Goal: Information Seeking & Learning: Learn about a topic

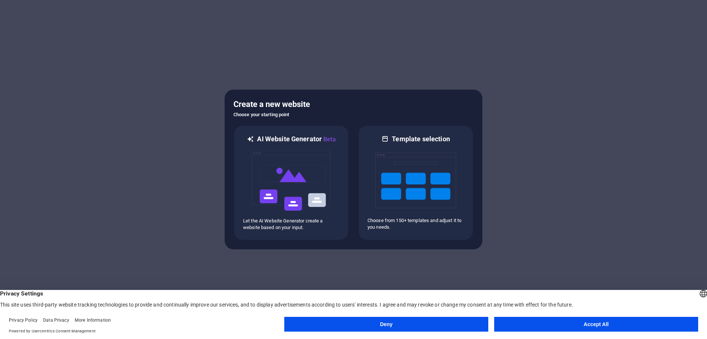
click at [523, 321] on button "Accept All" at bounding box center [596, 323] width 204 height 15
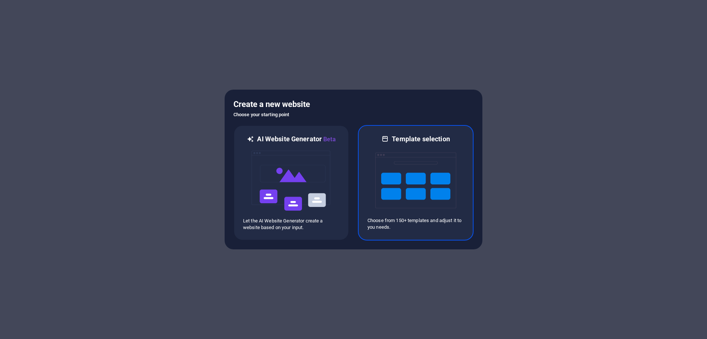
click at [408, 186] on img at bounding box center [415, 180] width 81 height 74
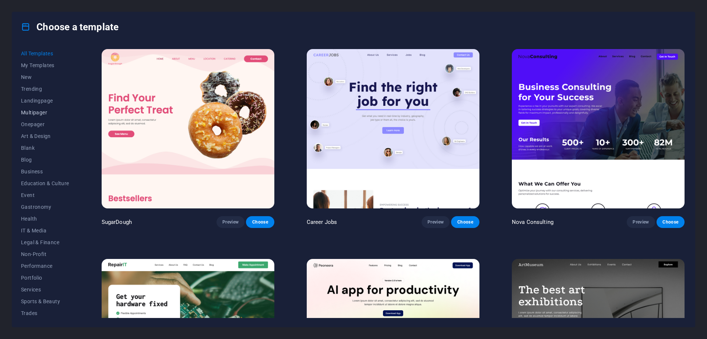
click at [39, 112] on span "Multipager" at bounding box center [45, 112] width 48 height 6
click at [35, 113] on span "Multipager" at bounding box center [45, 112] width 48 height 6
click at [30, 194] on span "Health" at bounding box center [45, 194] width 48 height 6
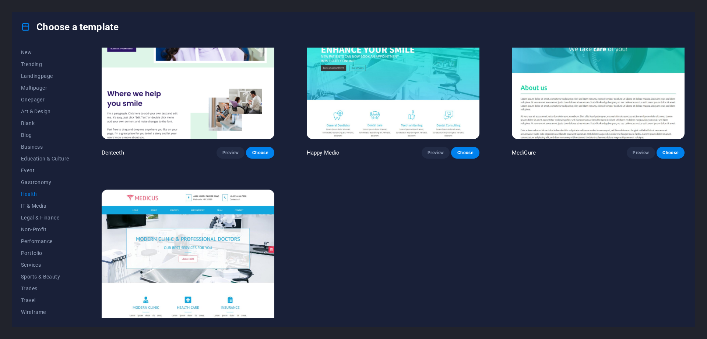
scroll to position [266, 0]
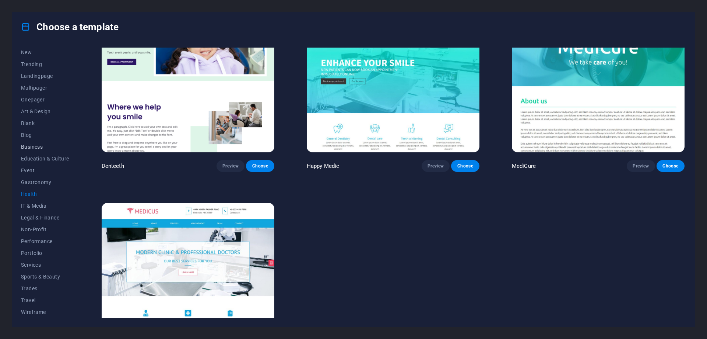
click at [36, 147] on span "Business" at bounding box center [45, 147] width 48 height 6
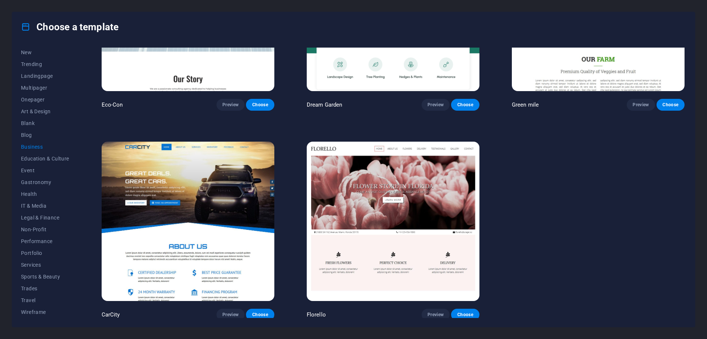
scroll to position [118, 0]
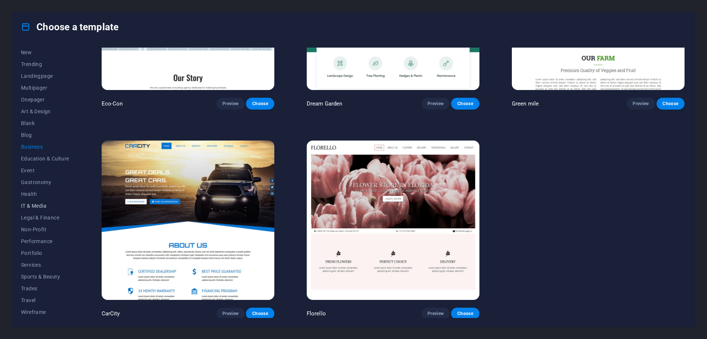
click at [30, 206] on span "IT & Media" at bounding box center [45, 206] width 48 height 6
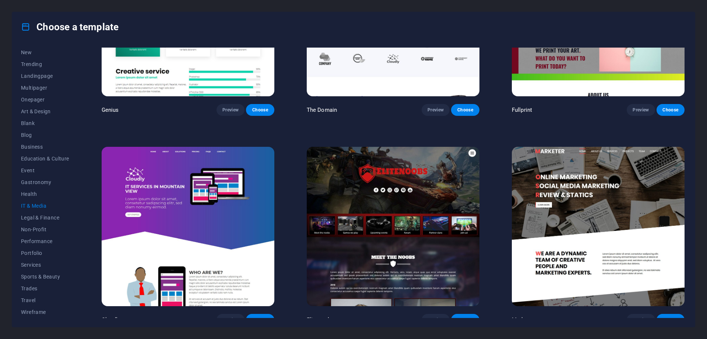
scroll to position [536, 0]
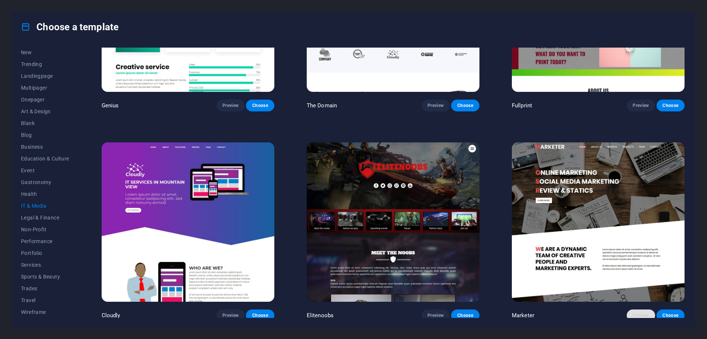
click at [637, 312] on span "Preview" at bounding box center [641, 315] width 16 height 6
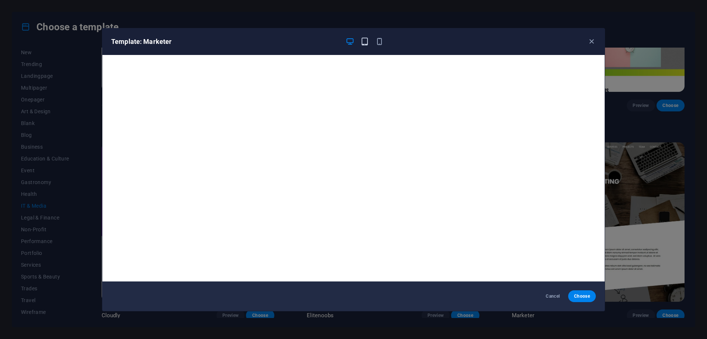
click at [363, 38] on icon "button" at bounding box center [365, 41] width 8 height 8
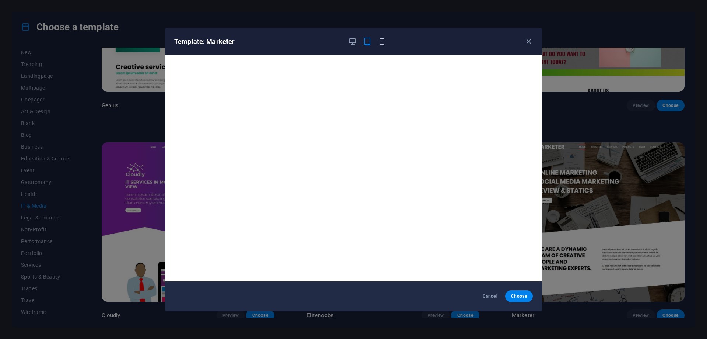
click at [381, 39] on icon "button" at bounding box center [382, 41] width 8 height 8
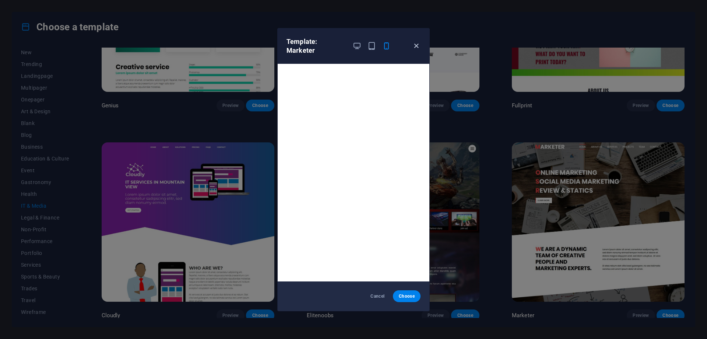
click at [419, 43] on icon "button" at bounding box center [416, 46] width 8 height 8
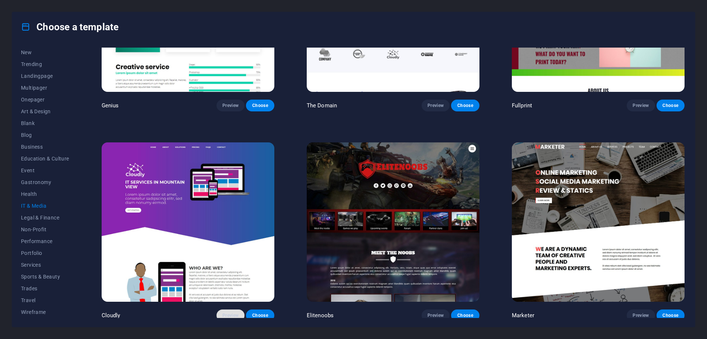
click at [227, 312] on span "Preview" at bounding box center [231, 315] width 16 height 6
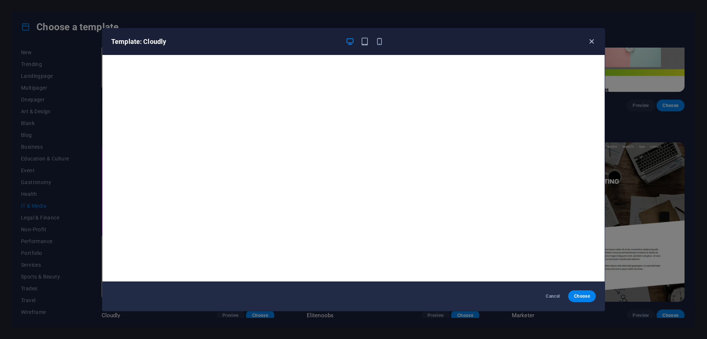
click at [593, 44] on icon "button" at bounding box center [592, 41] width 8 height 8
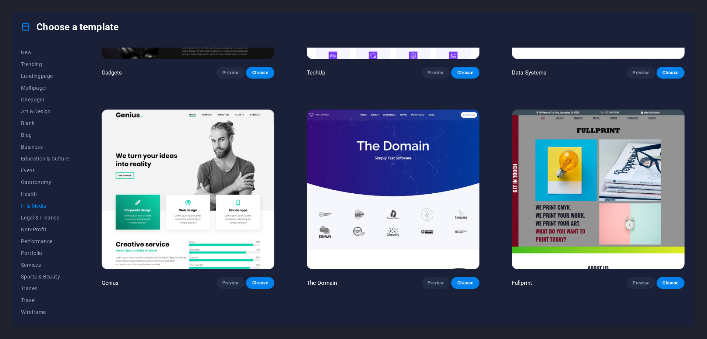
scroll to position [352, 0]
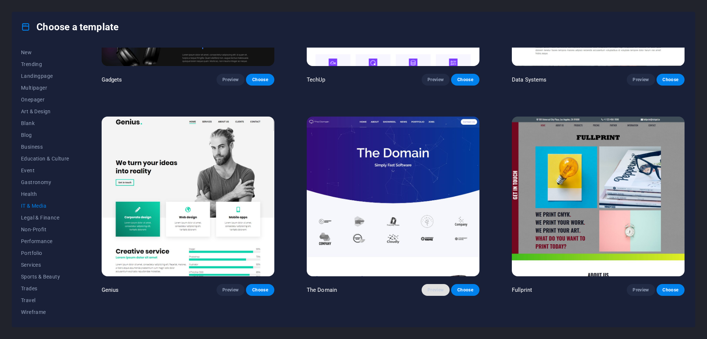
click at [433, 287] on span "Preview" at bounding box center [436, 290] width 16 height 6
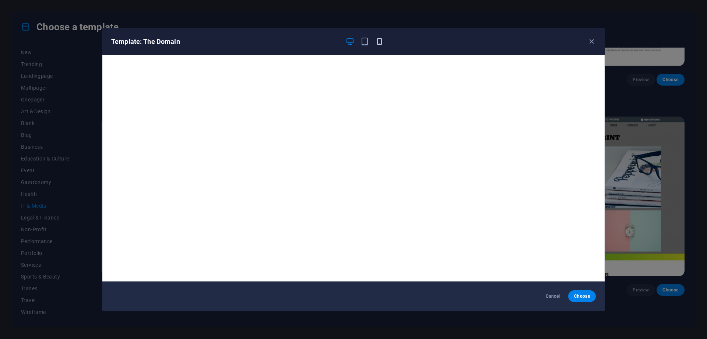
click at [384, 42] on span "button" at bounding box center [379, 41] width 9 height 8
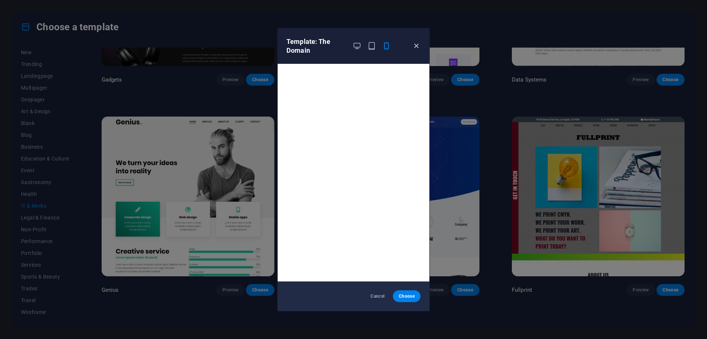
click at [418, 47] on icon "button" at bounding box center [416, 46] width 8 height 8
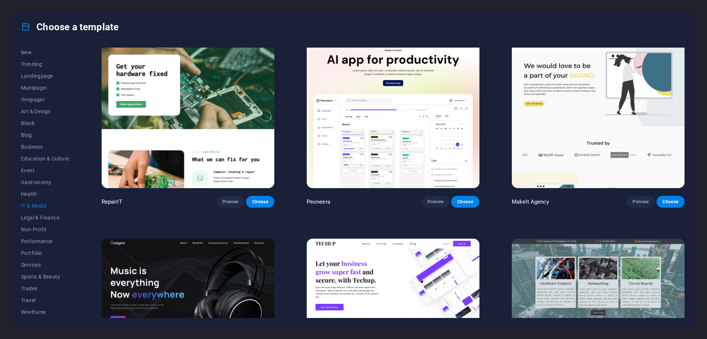
scroll to position [0, 0]
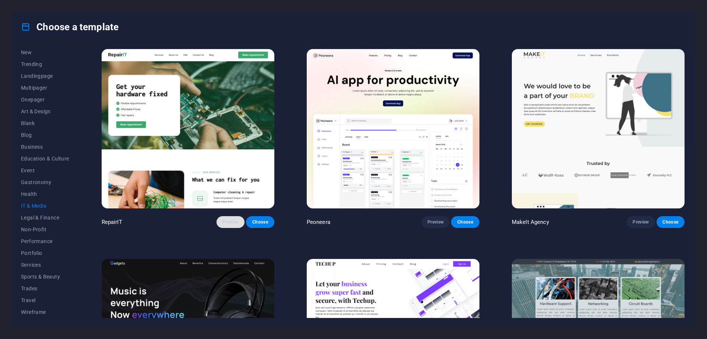
click at [228, 221] on span "Preview" at bounding box center [231, 222] width 16 height 6
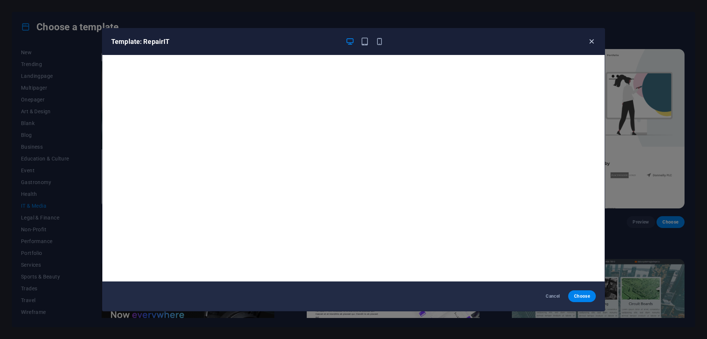
click at [592, 40] on icon "button" at bounding box center [592, 41] width 8 height 8
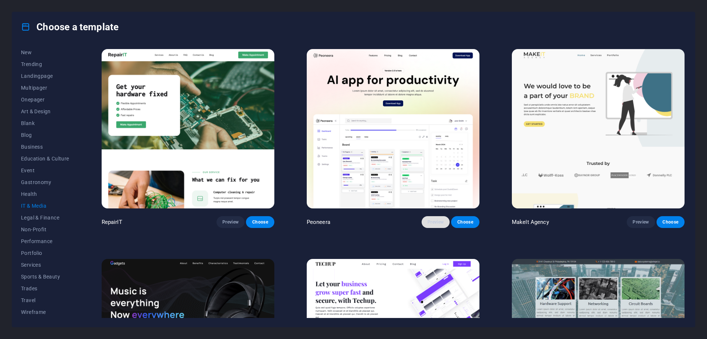
click at [436, 220] on span "Preview" at bounding box center [436, 222] width 16 height 6
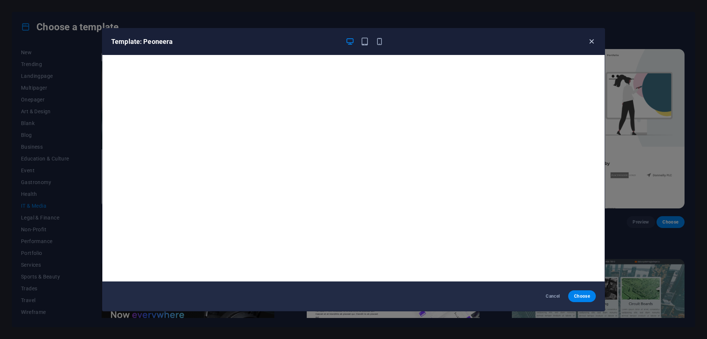
click at [589, 41] on icon "button" at bounding box center [592, 41] width 8 height 8
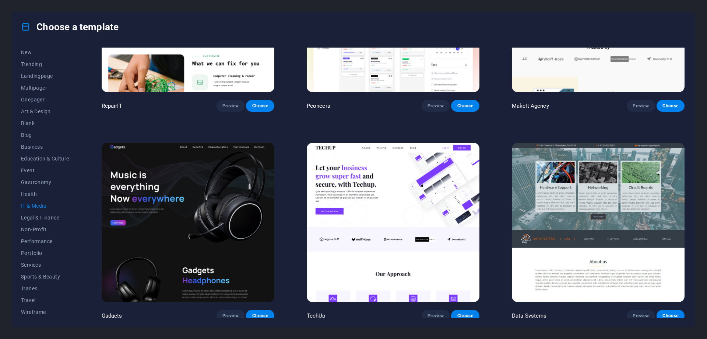
scroll to position [135, 0]
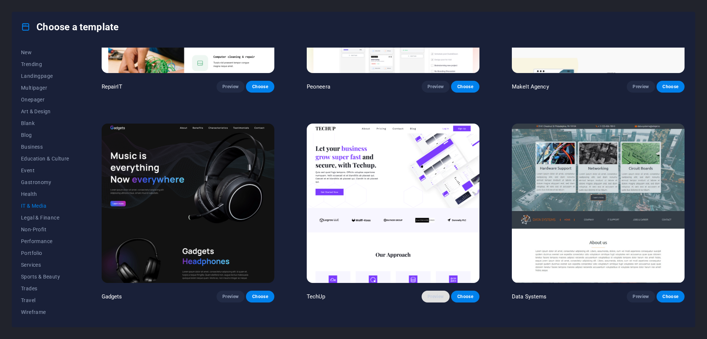
click at [433, 293] on span "Preview" at bounding box center [436, 296] width 16 height 6
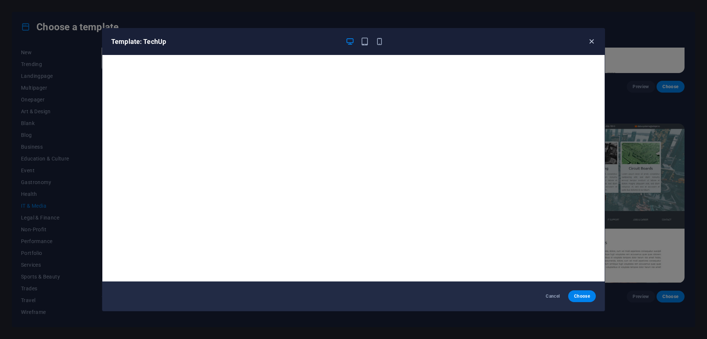
click at [593, 41] on icon "button" at bounding box center [592, 41] width 8 height 8
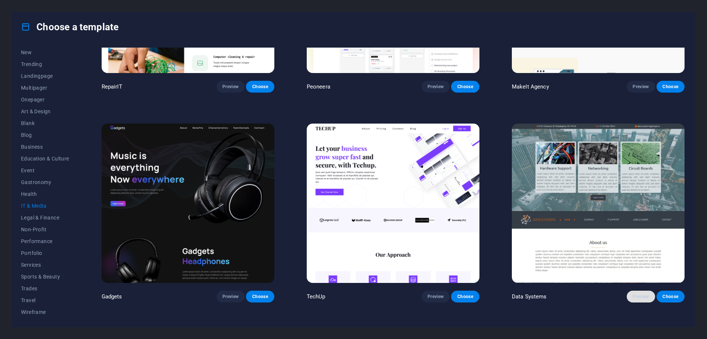
click at [634, 294] on span "Preview" at bounding box center [641, 296] width 16 height 6
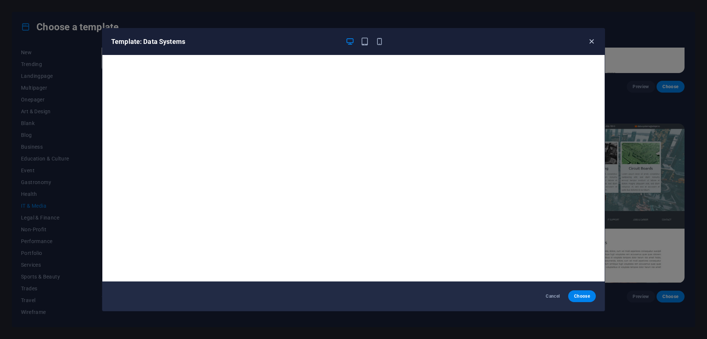
click at [588, 44] on icon "button" at bounding box center [592, 41] width 8 height 8
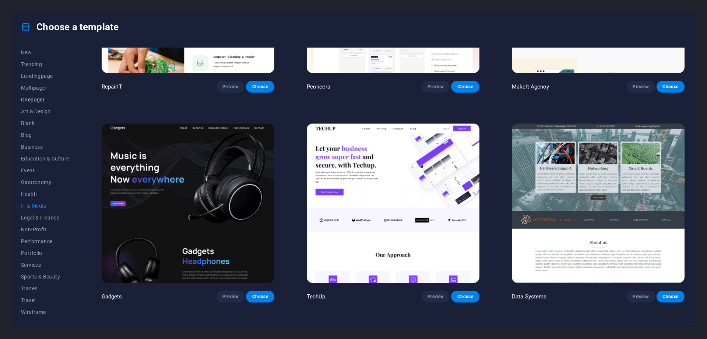
scroll to position [0, 0]
click at [32, 74] on span "New" at bounding box center [45, 77] width 48 height 6
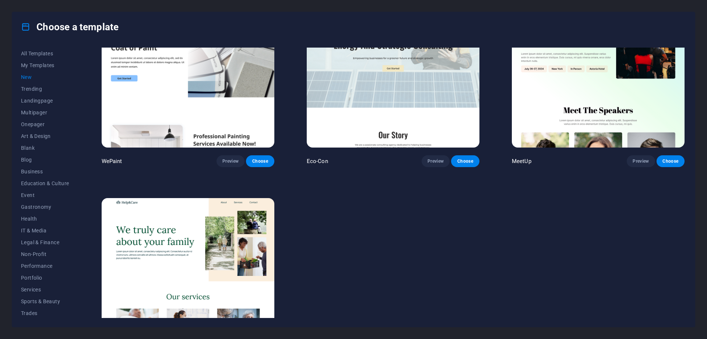
scroll to position [700, 0]
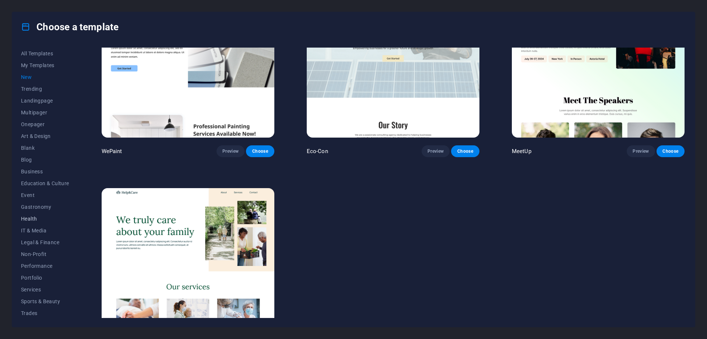
click at [35, 216] on span "Health" at bounding box center [45, 219] width 48 height 6
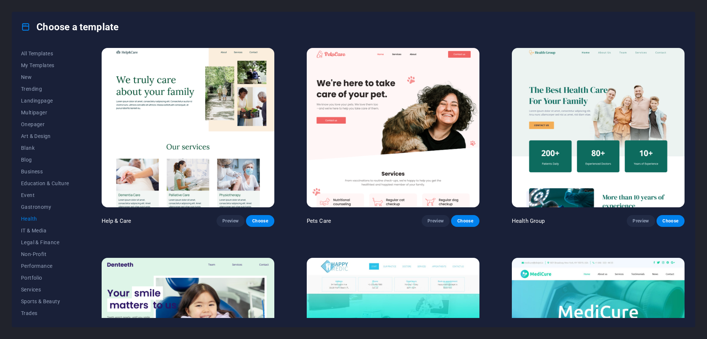
scroll to position [0, 0]
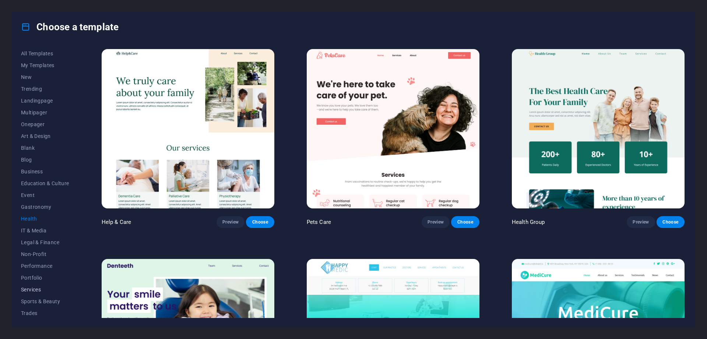
click at [37, 286] on span "Services" at bounding box center [45, 289] width 48 height 6
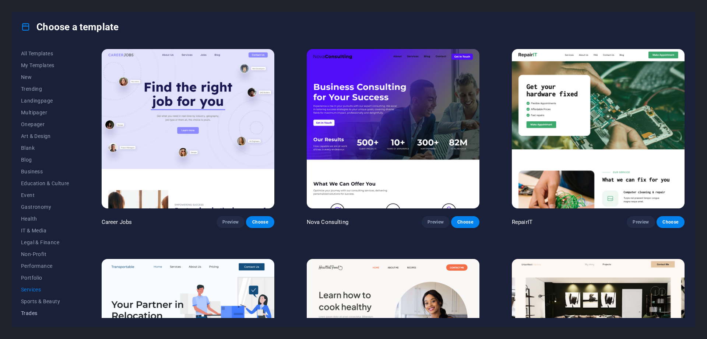
click at [31, 311] on span "Trades" at bounding box center [45, 313] width 48 height 6
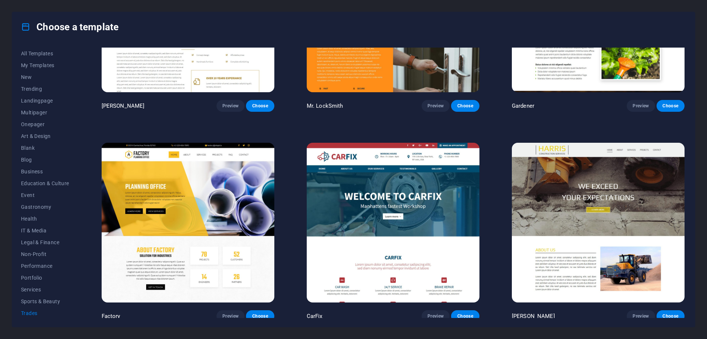
scroll to position [327, 0]
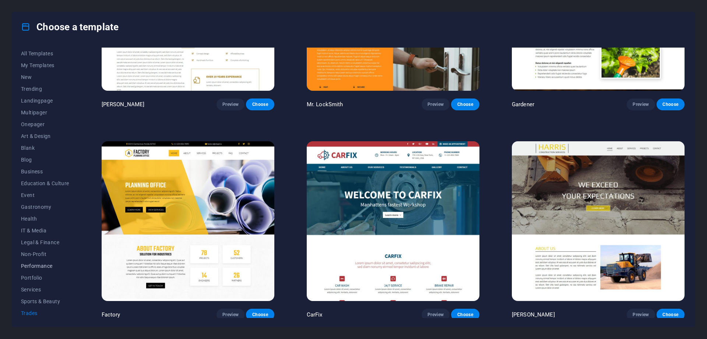
click at [37, 265] on span "Performance" at bounding box center [45, 266] width 48 height 6
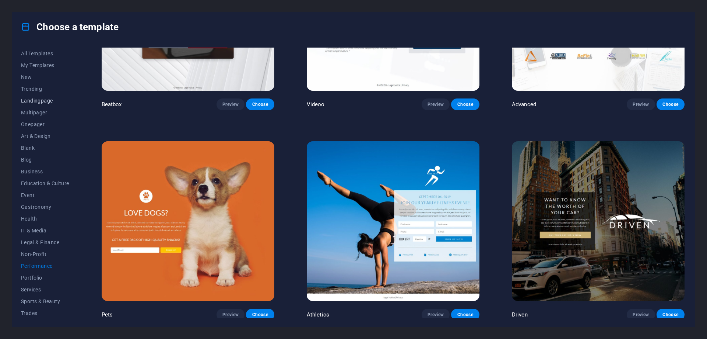
click at [37, 102] on span "Landingpage" at bounding box center [45, 101] width 48 height 6
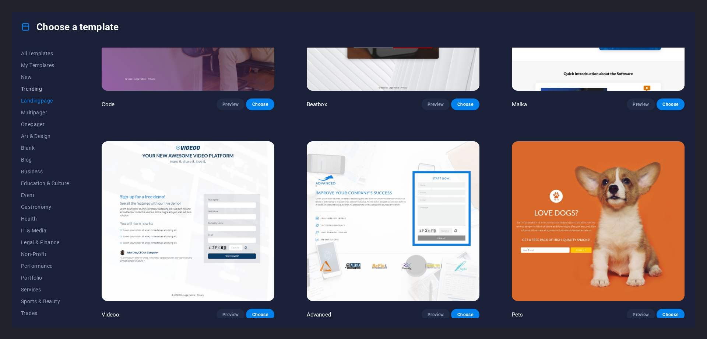
click at [36, 85] on button "Trending" at bounding box center [45, 89] width 48 height 12
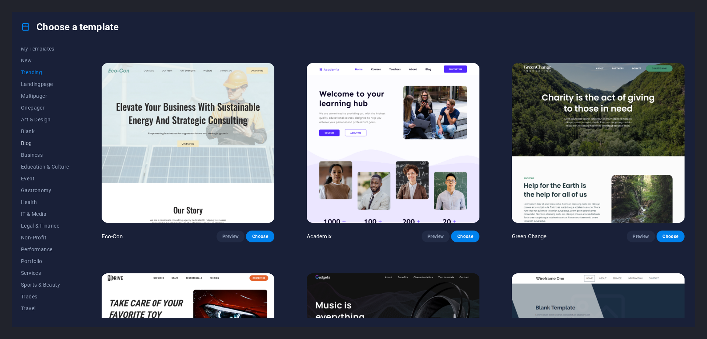
scroll to position [25, 0]
click at [31, 169] on span "Event" at bounding box center [45, 170] width 48 height 6
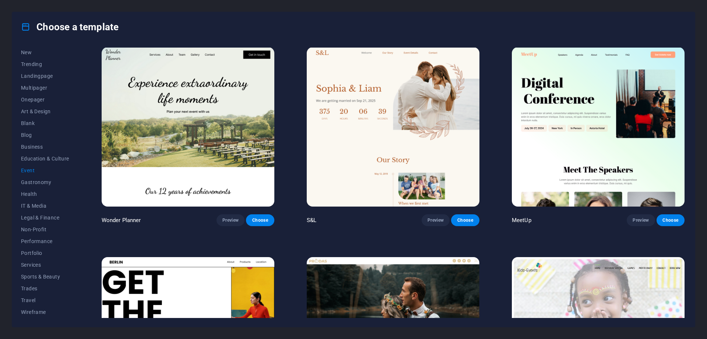
scroll to position [0, 0]
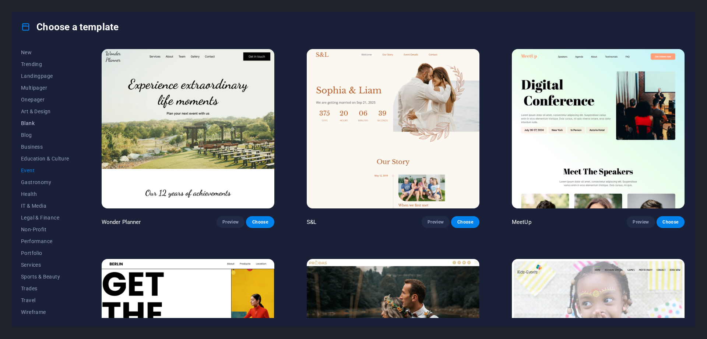
click at [33, 123] on span "Blank" at bounding box center [45, 123] width 48 height 6
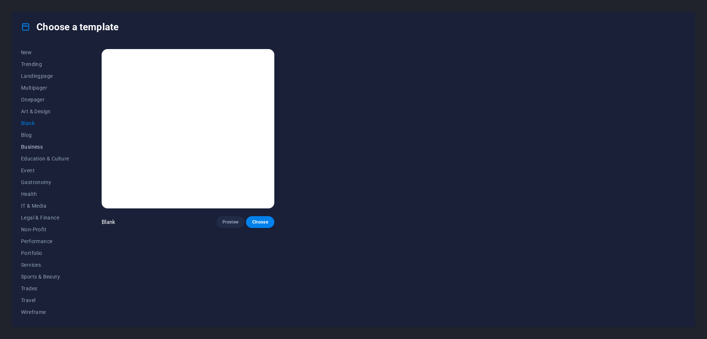
click at [34, 148] on span "Business" at bounding box center [45, 147] width 48 height 6
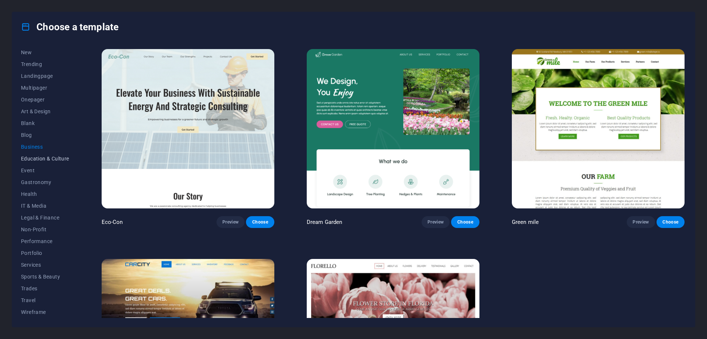
click at [34, 160] on span "Education & Culture" at bounding box center [45, 158] width 48 height 6
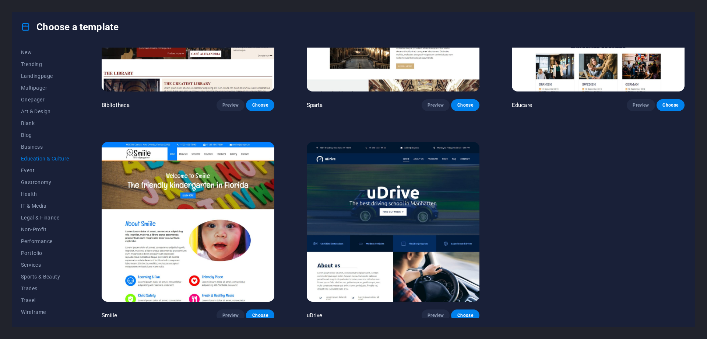
scroll to position [327, 0]
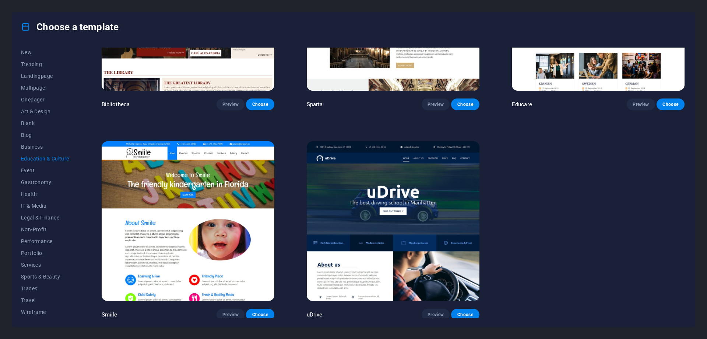
click at [373, 227] on img at bounding box center [393, 220] width 173 height 159
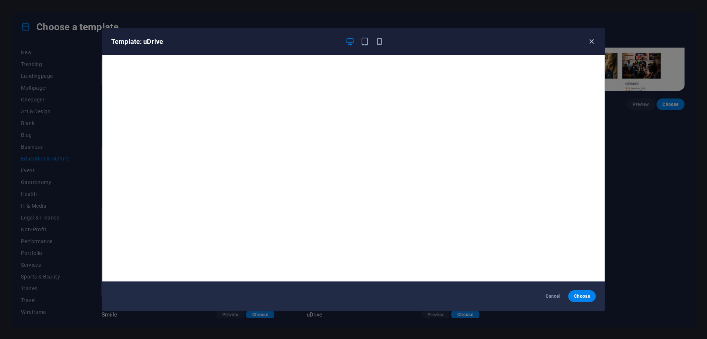
click at [590, 41] on icon "button" at bounding box center [592, 41] width 8 height 8
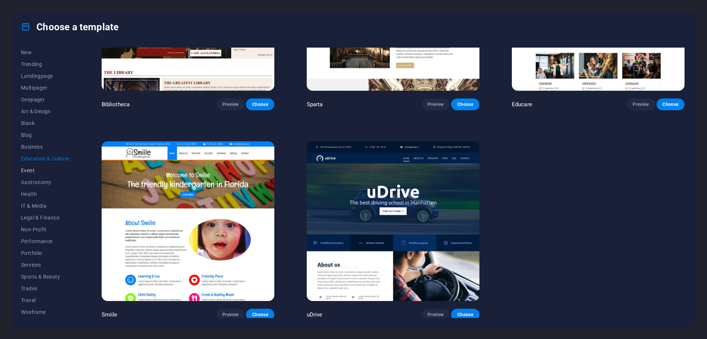
click at [32, 173] on span "Event" at bounding box center [45, 170] width 48 height 6
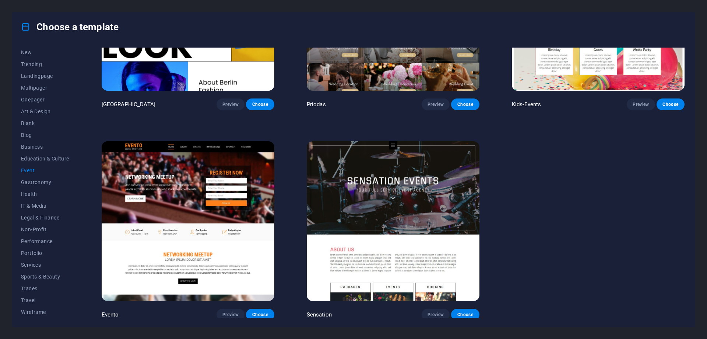
scroll to position [0, 0]
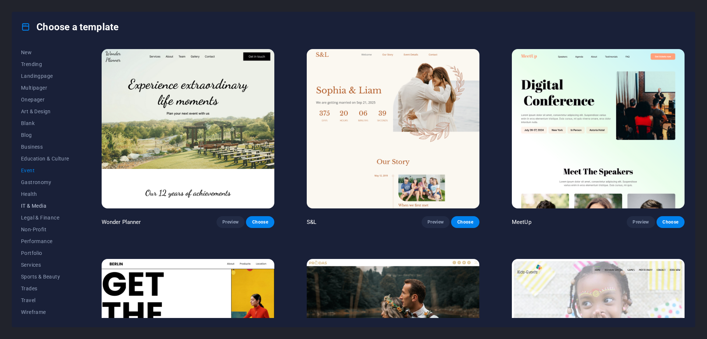
click at [34, 207] on span "IT & Media" at bounding box center [45, 206] width 48 height 6
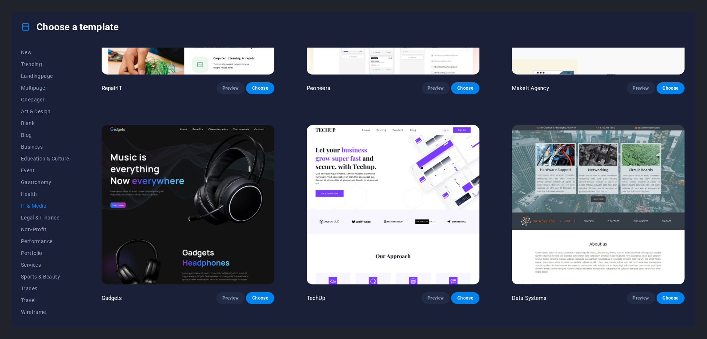
scroll to position [147, 0]
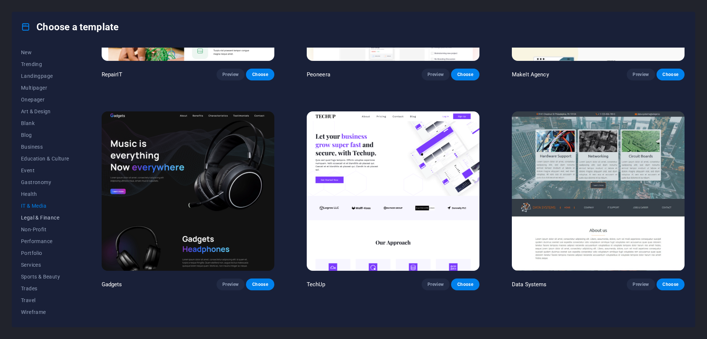
click at [48, 215] on span "Legal & Finance" at bounding box center [45, 217] width 48 height 6
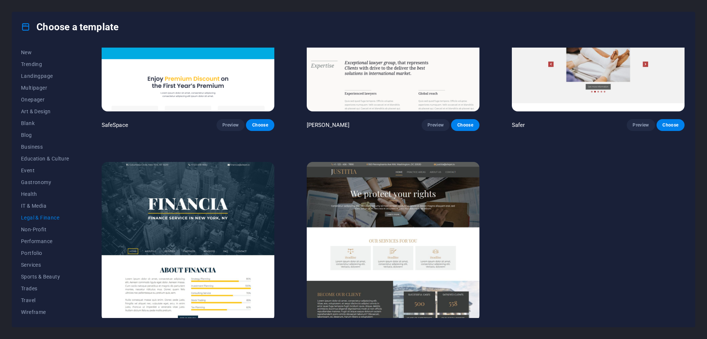
scroll to position [98, 0]
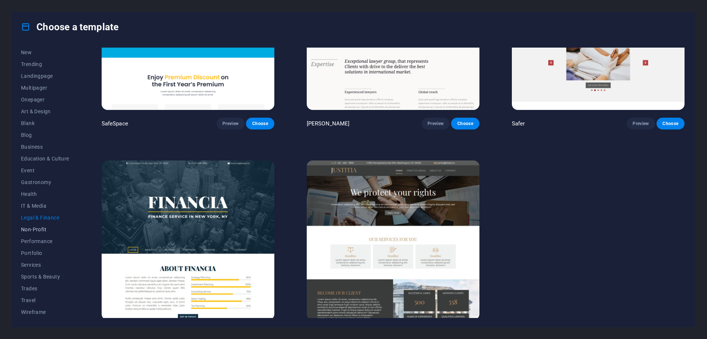
click at [32, 227] on span "Non-Profit" at bounding box center [45, 229] width 48 height 6
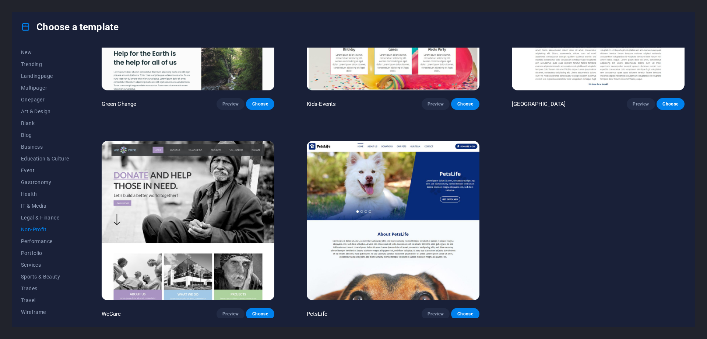
scroll to position [118, 0]
click at [40, 239] on span "Performance" at bounding box center [45, 241] width 48 height 6
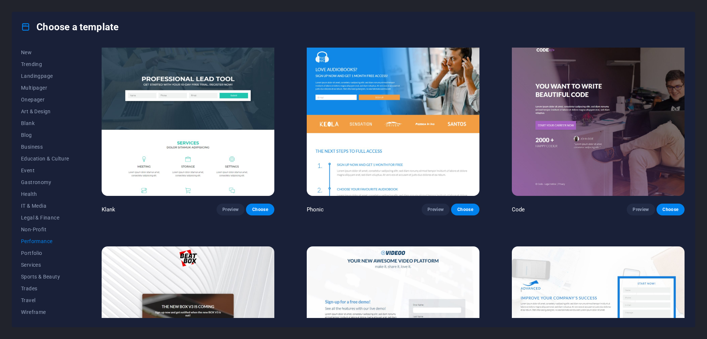
scroll to position [0, 0]
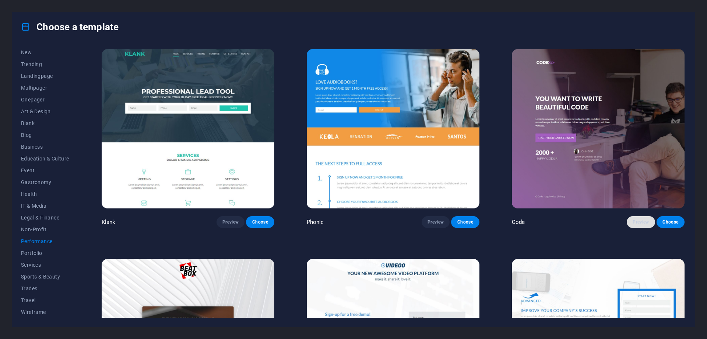
click at [635, 219] on span "Preview" at bounding box center [641, 222] width 16 height 6
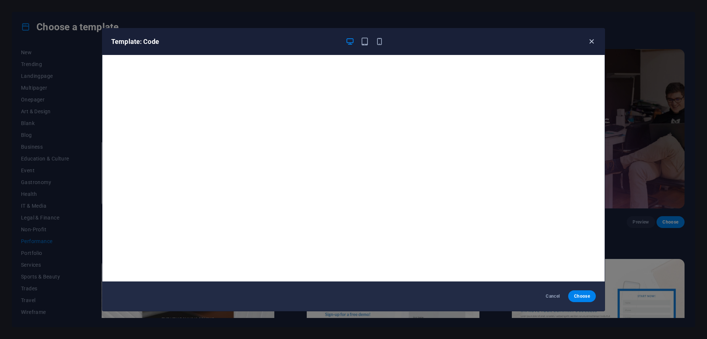
click at [595, 41] on icon "button" at bounding box center [592, 41] width 8 height 8
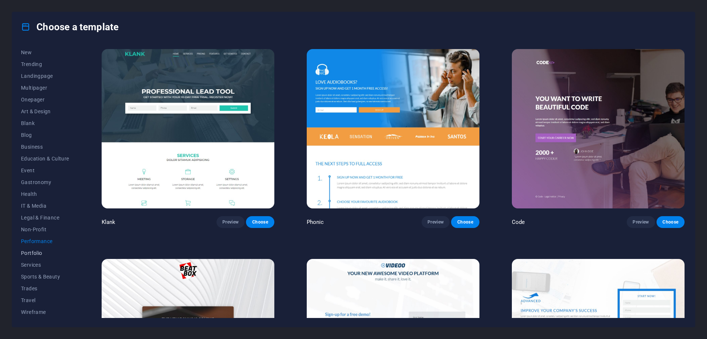
click at [33, 255] on span "Portfolio" at bounding box center [45, 253] width 48 height 6
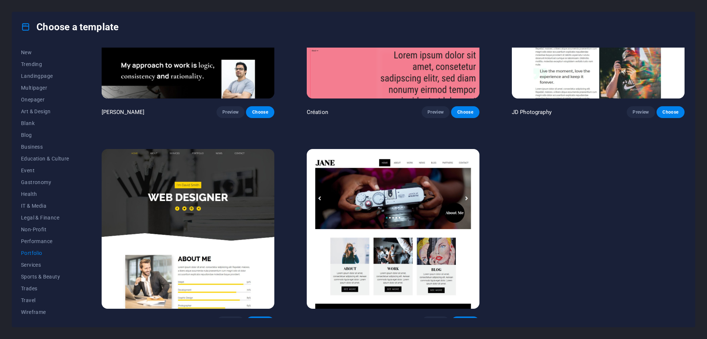
scroll to position [327, 0]
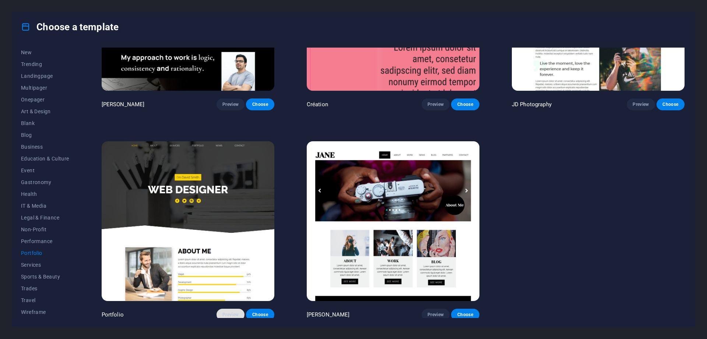
click at [227, 315] on button "Preview" at bounding box center [231, 314] width 28 height 12
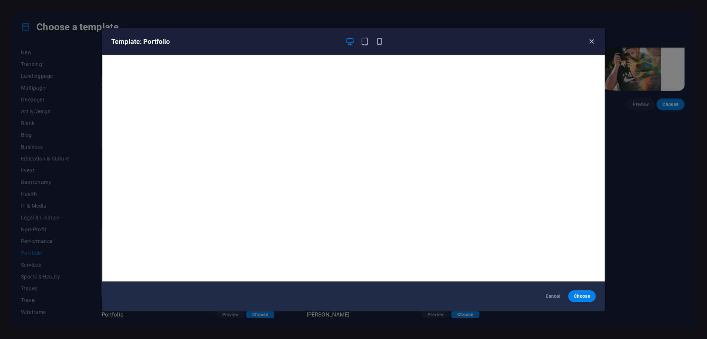
click at [589, 40] on icon "button" at bounding box center [592, 41] width 8 height 8
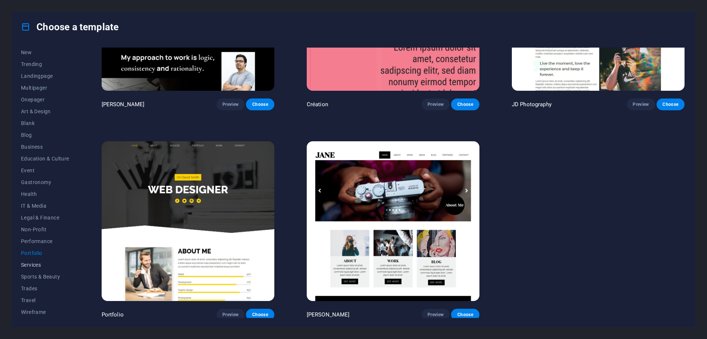
click at [39, 265] on span "Services" at bounding box center [45, 265] width 48 height 6
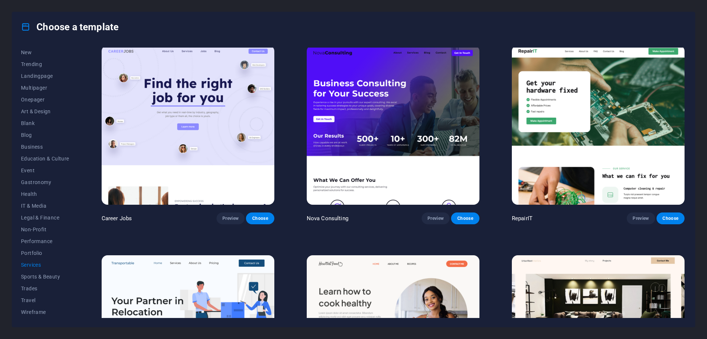
scroll to position [0, 0]
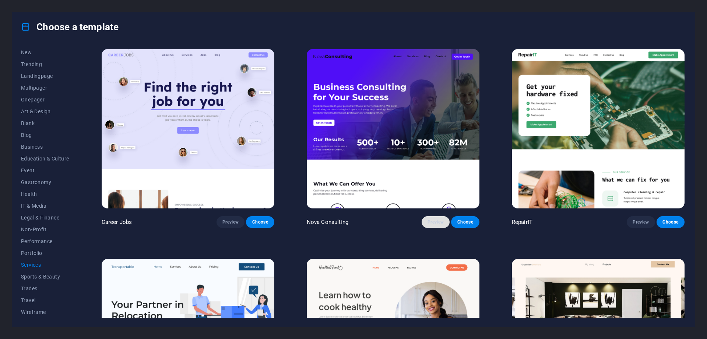
click at [434, 222] on span "Preview" at bounding box center [436, 222] width 16 height 6
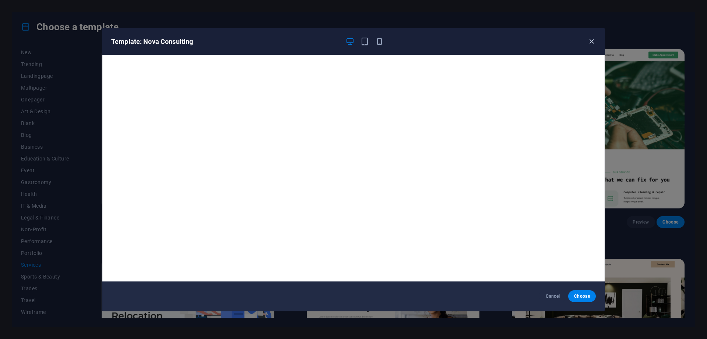
click at [592, 41] on icon "button" at bounding box center [592, 41] width 8 height 8
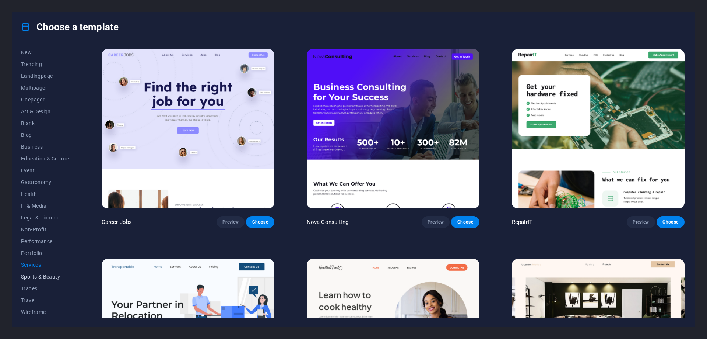
click at [32, 278] on span "Sports & Beauty" at bounding box center [45, 276] width 48 height 6
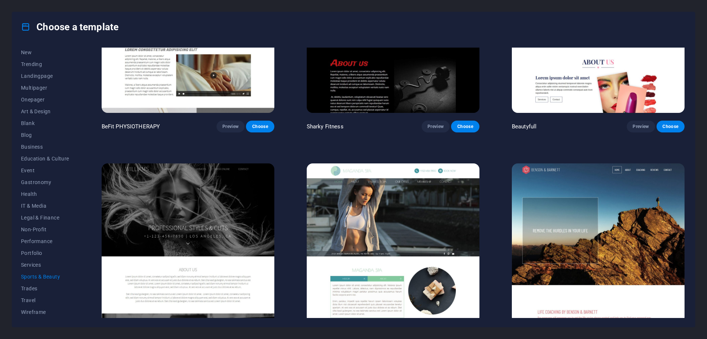
scroll to position [745, 0]
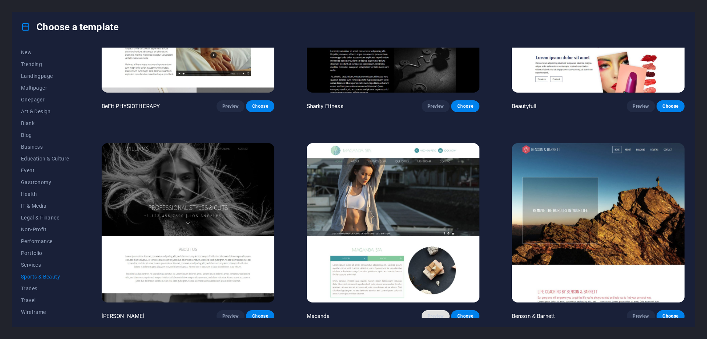
click at [429, 313] on span "Preview" at bounding box center [436, 316] width 16 height 6
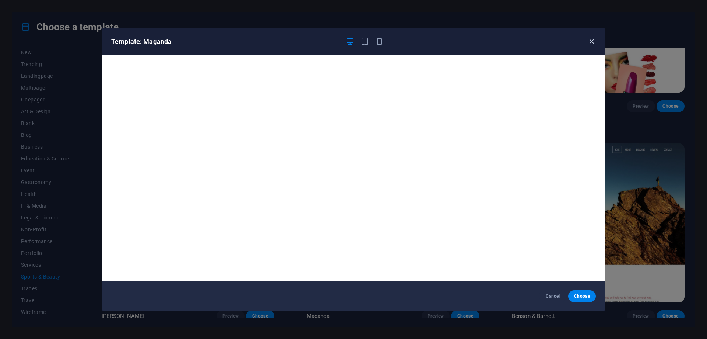
click at [591, 42] on icon "button" at bounding box center [592, 41] width 8 height 8
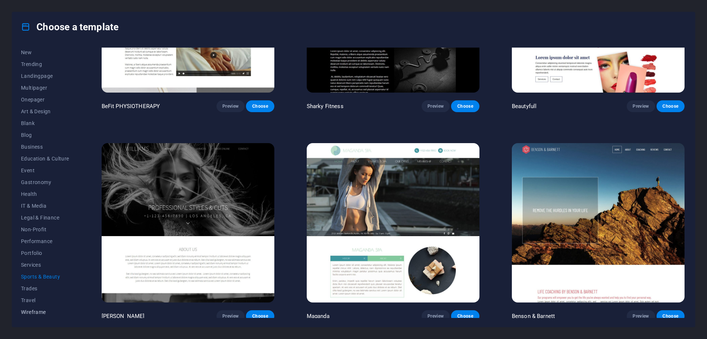
click at [32, 312] on span "Wireframe" at bounding box center [45, 312] width 48 height 6
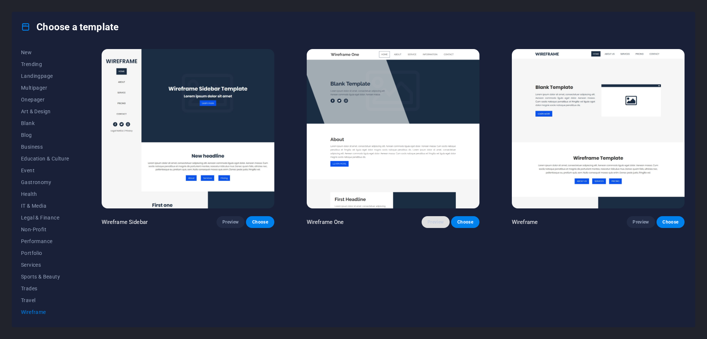
click at [429, 220] on span "Preview" at bounding box center [436, 222] width 16 height 6
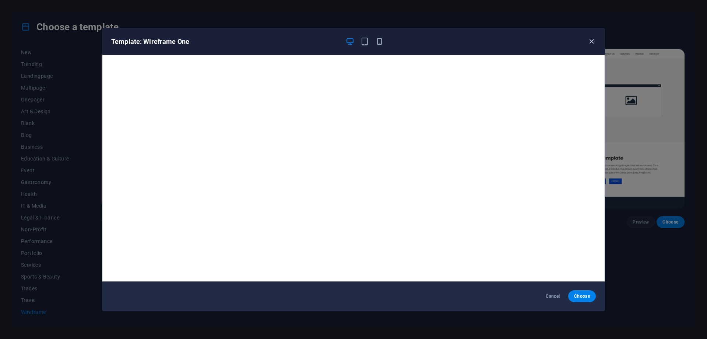
click at [590, 39] on icon "button" at bounding box center [592, 41] width 8 height 8
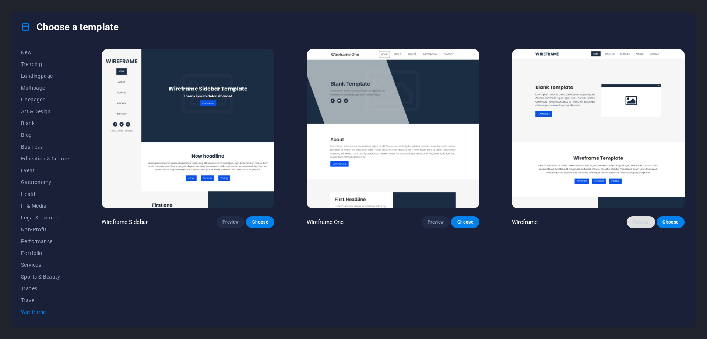
click at [635, 221] on span "Preview" at bounding box center [641, 222] width 16 height 6
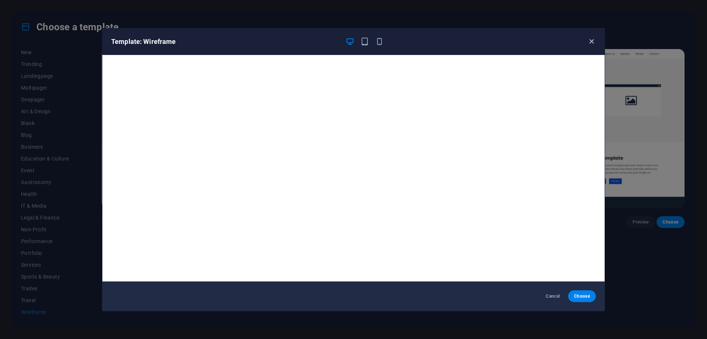
click at [593, 44] on icon "button" at bounding box center [592, 41] width 8 height 8
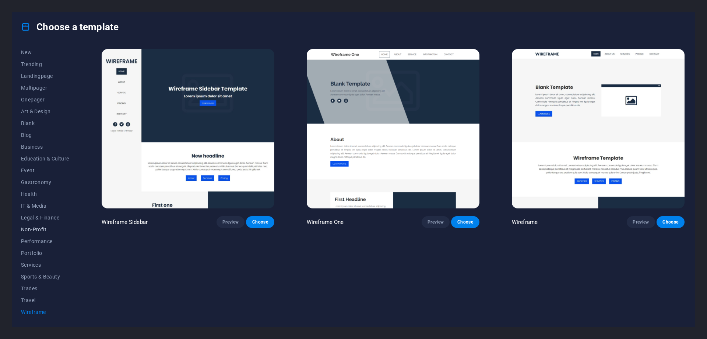
click at [38, 231] on span "Non-Profit" at bounding box center [45, 229] width 48 height 6
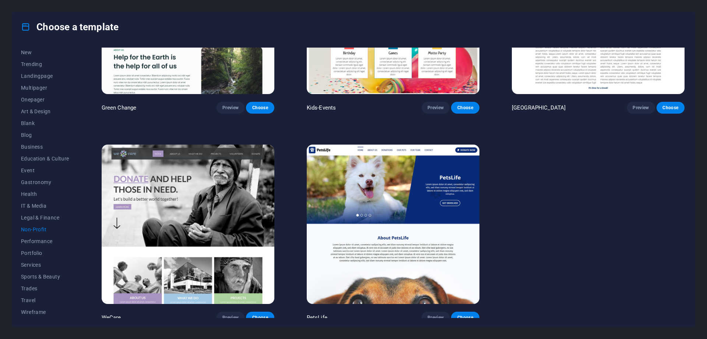
scroll to position [118, 0]
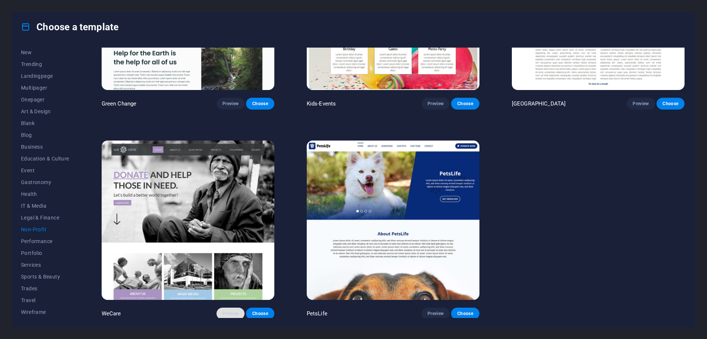
click at [229, 314] on span "Preview" at bounding box center [231, 313] width 16 height 6
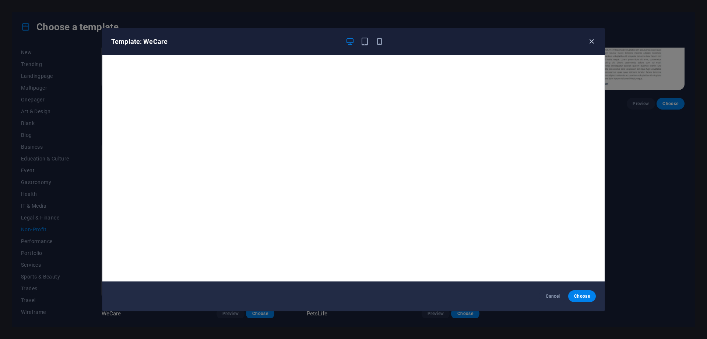
click at [589, 41] on icon "button" at bounding box center [592, 41] width 8 height 8
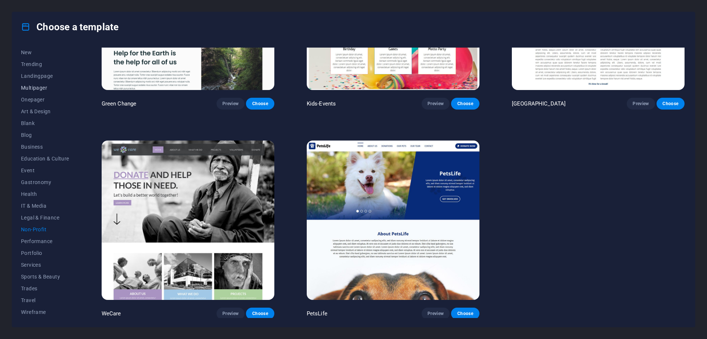
click at [34, 90] on span "Multipager" at bounding box center [45, 88] width 48 height 6
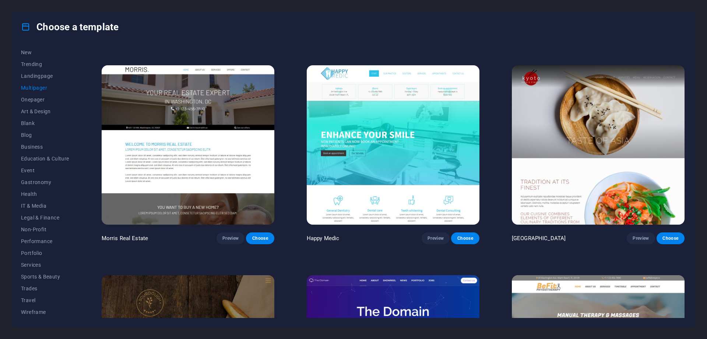
scroll to position [2711, 0]
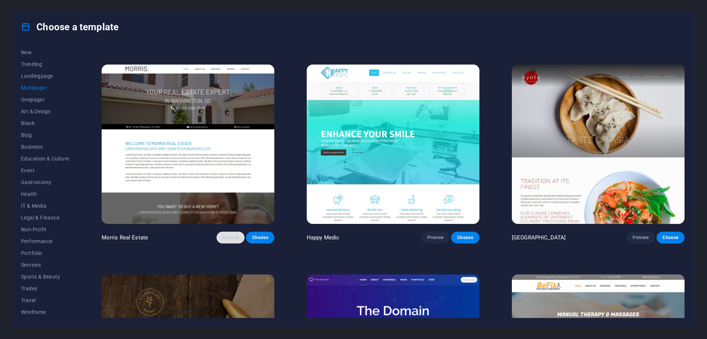
click at [231, 234] on span "Preview" at bounding box center [231, 237] width 16 height 6
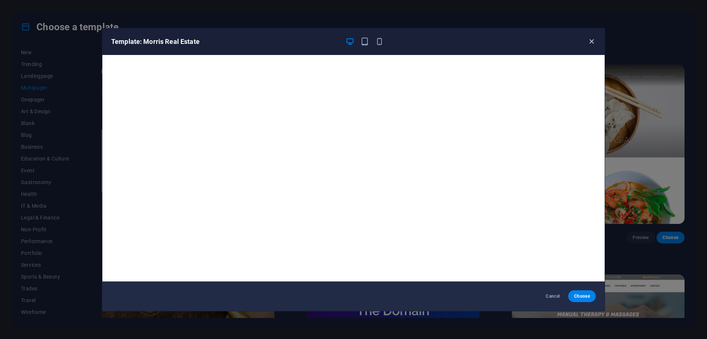
click at [590, 39] on icon "button" at bounding box center [592, 41] width 8 height 8
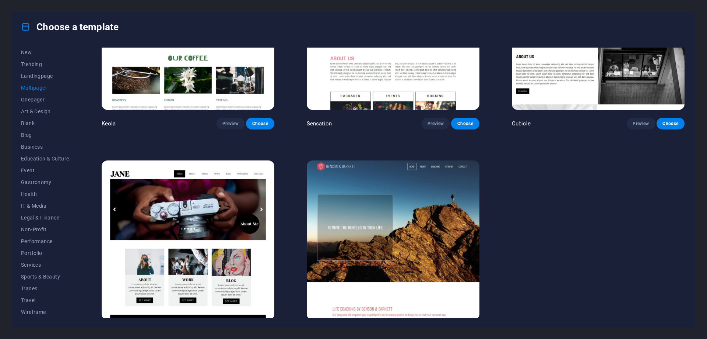
scroll to position [4504, 0]
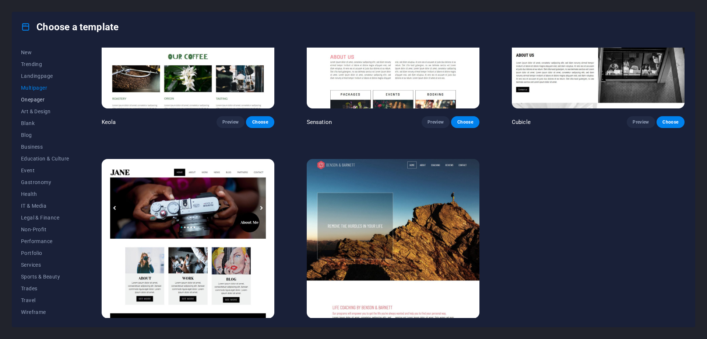
click at [38, 102] on span "Onepager" at bounding box center [45, 100] width 48 height 6
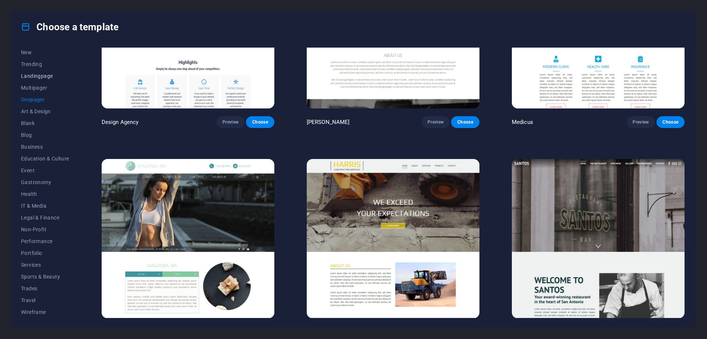
click at [44, 77] on span "Landingpage" at bounding box center [45, 76] width 48 height 6
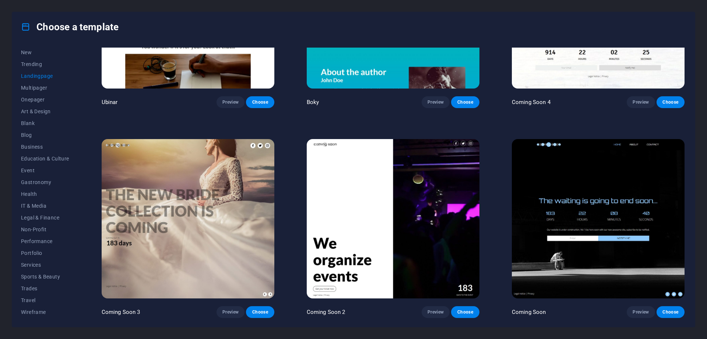
scroll to position [1580, 0]
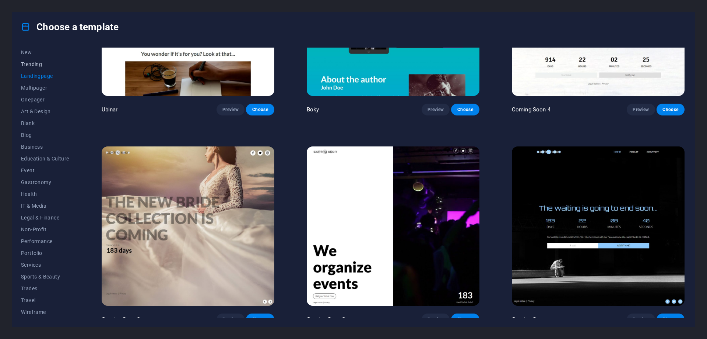
click at [36, 66] on span "Trending" at bounding box center [45, 64] width 48 height 6
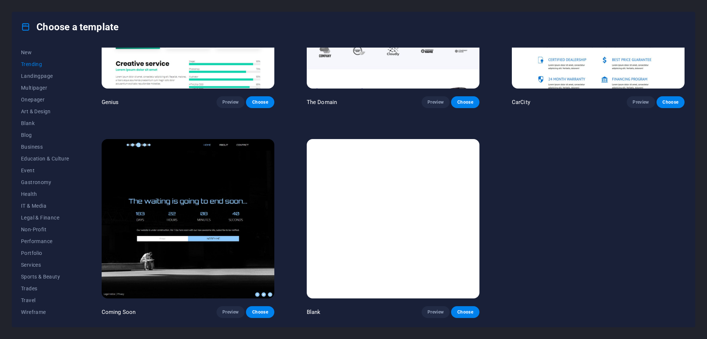
scroll to position [954, 0]
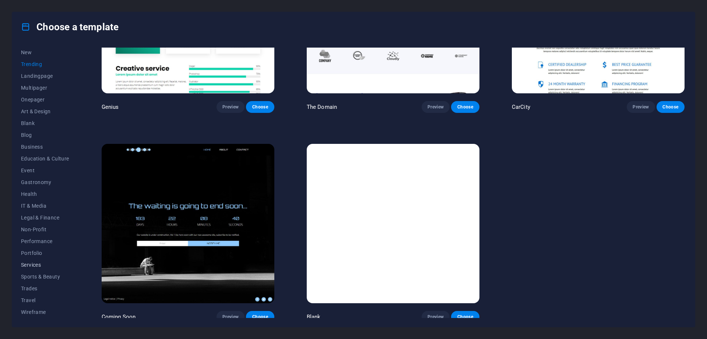
click at [40, 262] on span "Services" at bounding box center [45, 265] width 48 height 6
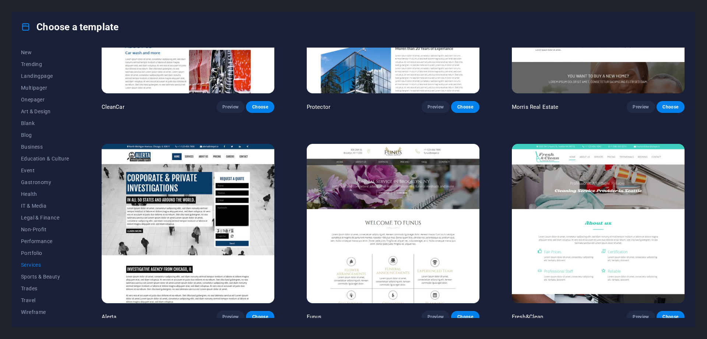
scroll to position [1372, 0]
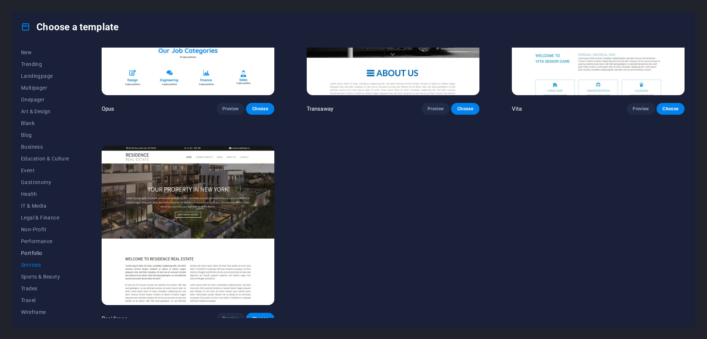
click at [34, 255] on span "Portfolio" at bounding box center [45, 253] width 48 height 6
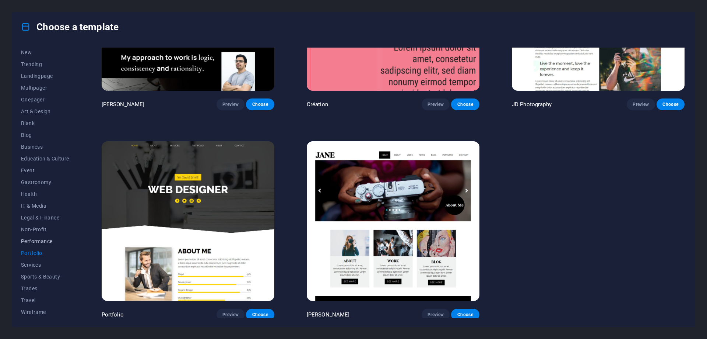
click at [36, 242] on span "Performance" at bounding box center [45, 241] width 48 height 6
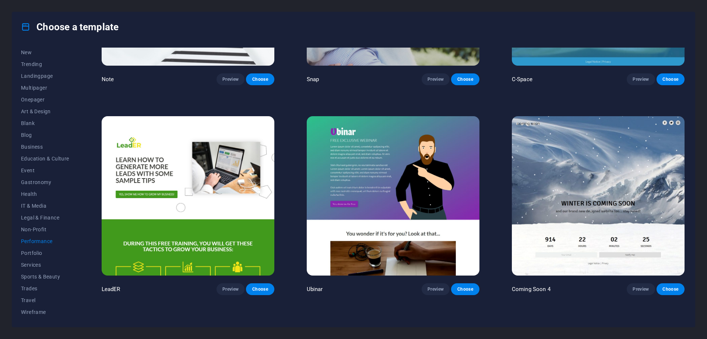
scroll to position [770, 0]
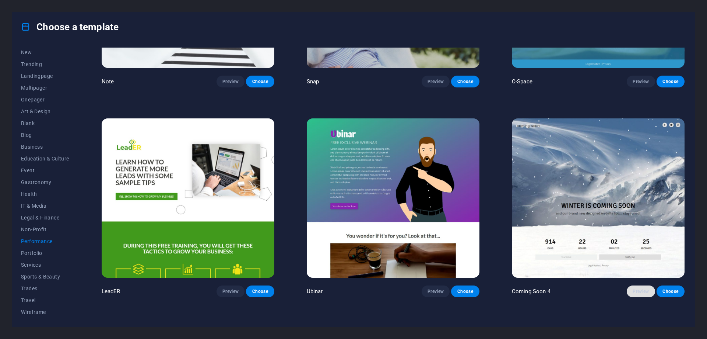
click at [635, 288] on span "Preview" at bounding box center [641, 291] width 16 height 6
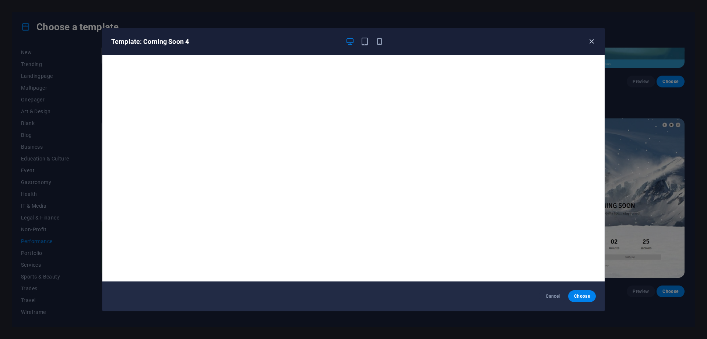
click at [589, 44] on icon "button" at bounding box center [592, 41] width 8 height 8
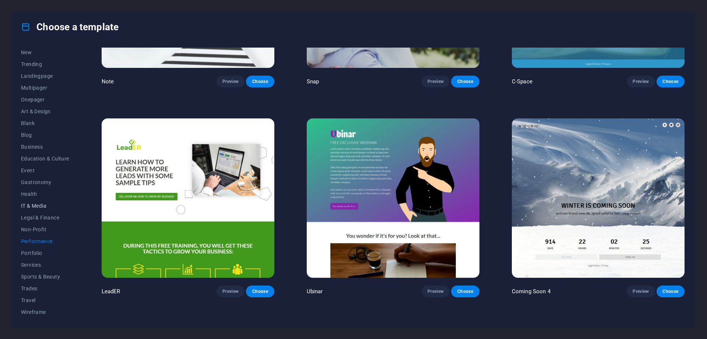
click at [32, 203] on span "IT & Media" at bounding box center [45, 206] width 48 height 6
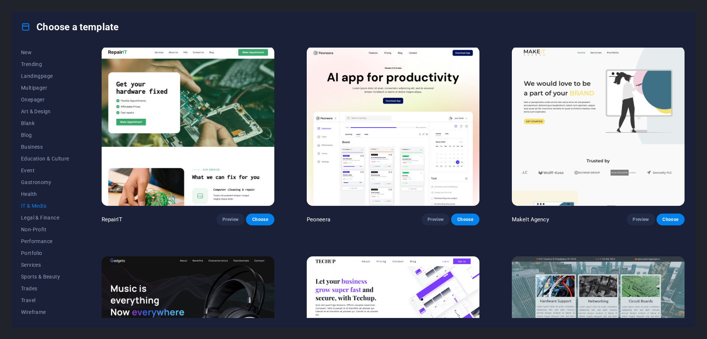
scroll to position [0, 0]
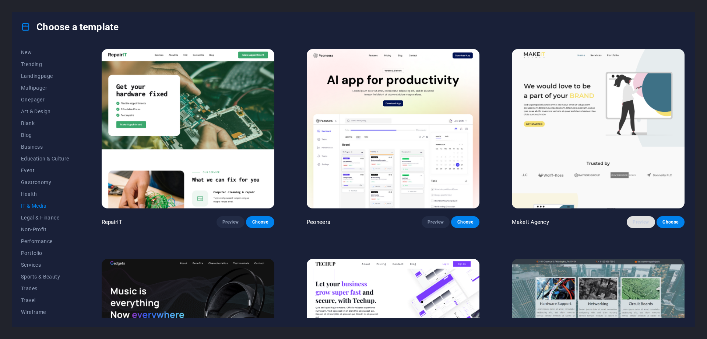
click at [636, 219] on span "Preview" at bounding box center [641, 222] width 16 height 6
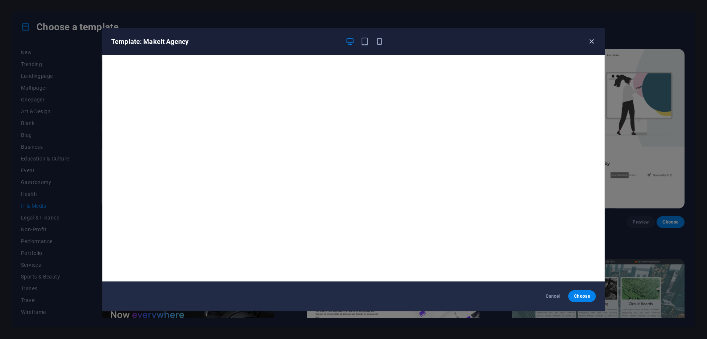
click at [588, 41] on icon "button" at bounding box center [592, 41] width 8 height 8
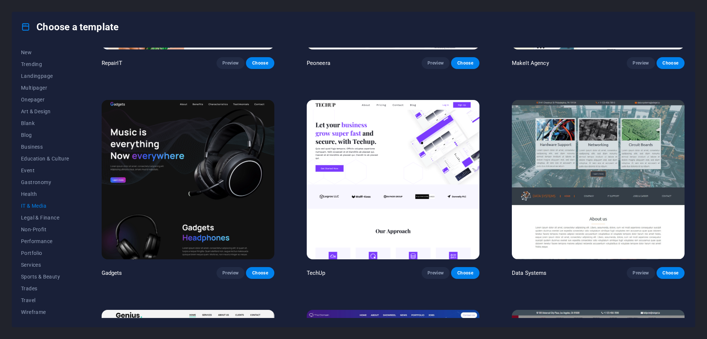
scroll to position [160, 0]
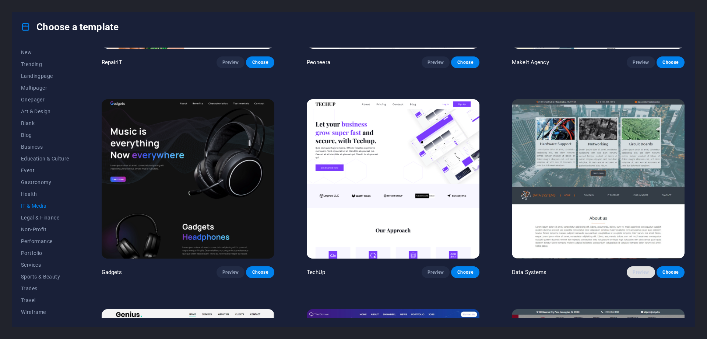
click at [643, 272] on span "Preview" at bounding box center [641, 272] width 16 height 6
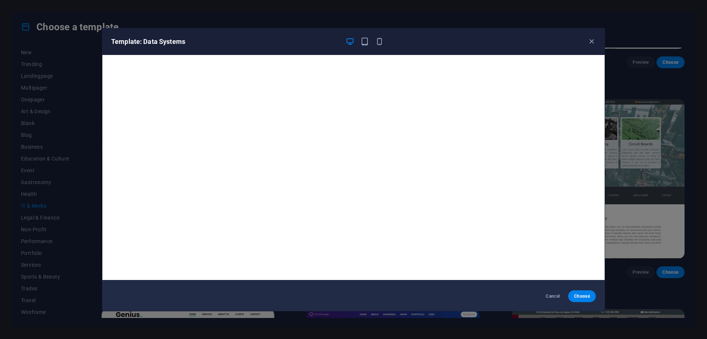
scroll to position [2, 0]
click at [377, 38] on icon "button" at bounding box center [379, 41] width 8 height 8
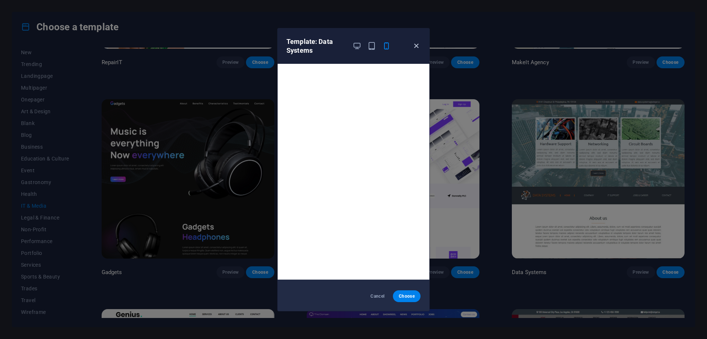
click at [416, 43] on icon "button" at bounding box center [416, 46] width 8 height 8
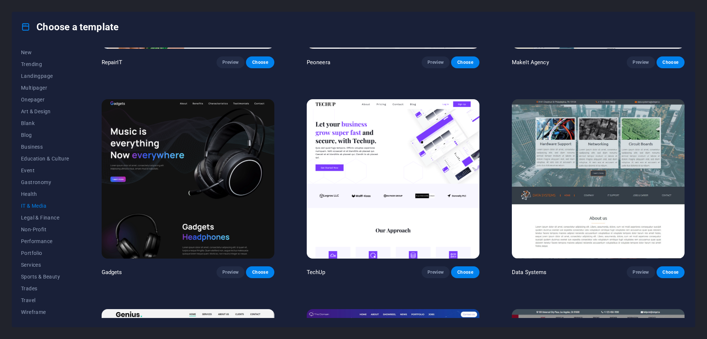
click at [18, 52] on div "All Templates My Templates New Trending Landingpage Multipager Onepager Art & D…" at bounding box center [353, 184] width 683 height 285
click at [22, 51] on span "New" at bounding box center [45, 52] width 48 height 6
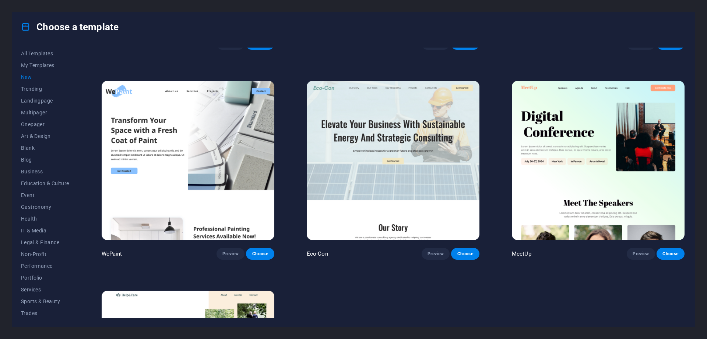
scroll to position [602, 0]
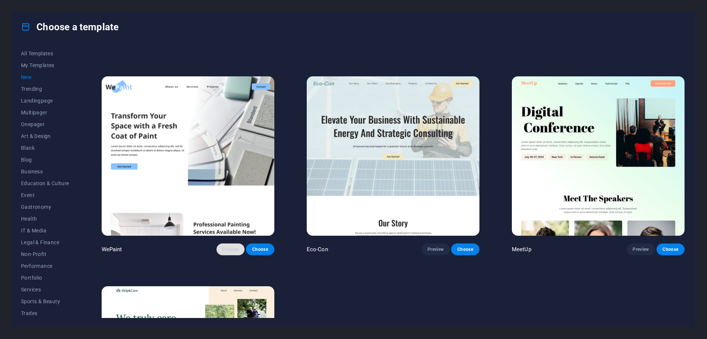
click at [232, 247] on span "Preview" at bounding box center [231, 249] width 16 height 6
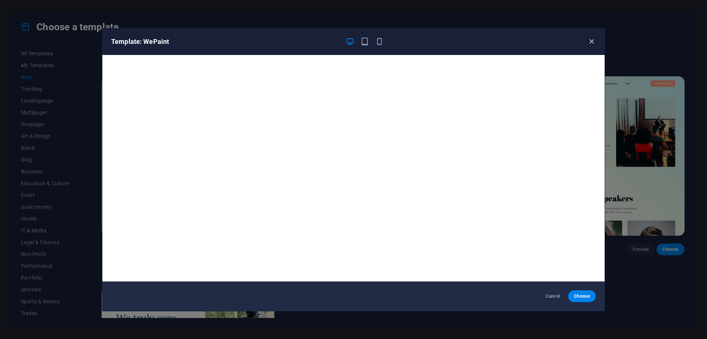
click at [592, 42] on icon "button" at bounding box center [592, 41] width 8 height 8
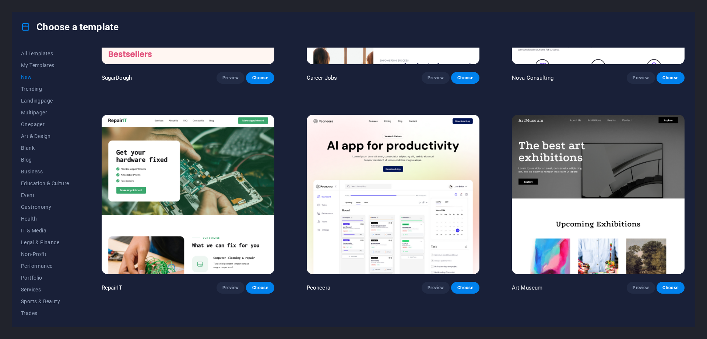
scroll to position [0, 0]
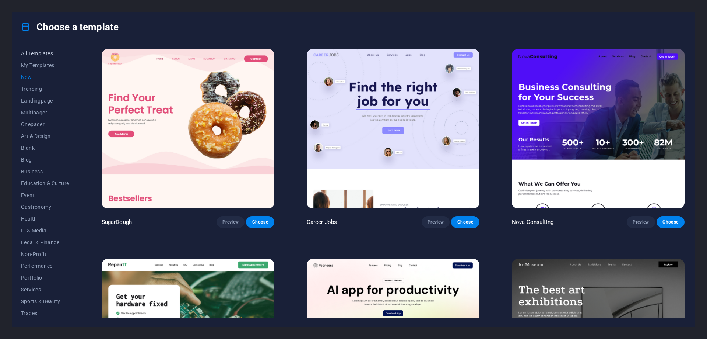
click at [39, 51] on span "All Templates" at bounding box center [45, 53] width 48 height 6
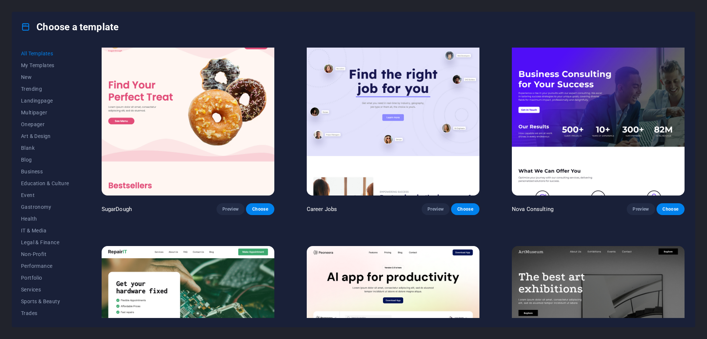
scroll to position [12, 0]
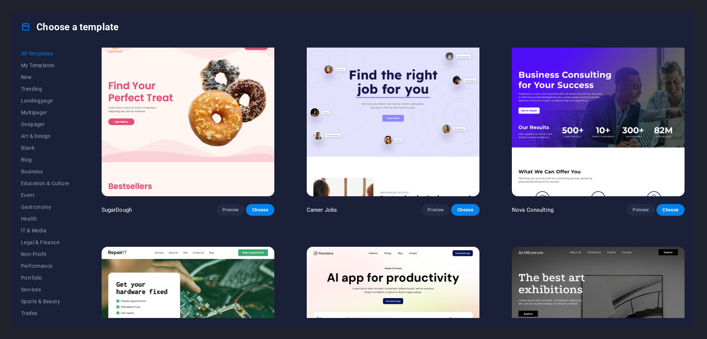
click at [704, 77] on div "Choose a template All Templates My Templates New Trending Landingpage Multipage…" at bounding box center [353, 169] width 707 height 339
click at [483, 333] on div "Choose a template All Templates My Templates New Trending Landingpage Multipage…" at bounding box center [353, 169] width 707 height 339
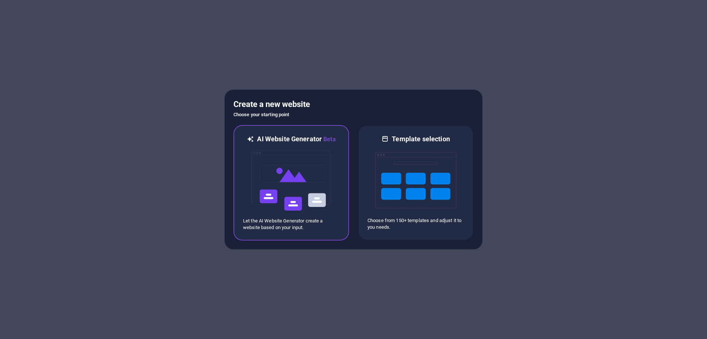
click at [312, 184] on img at bounding box center [291, 181] width 81 height 74
